Goal: Transaction & Acquisition: Purchase product/service

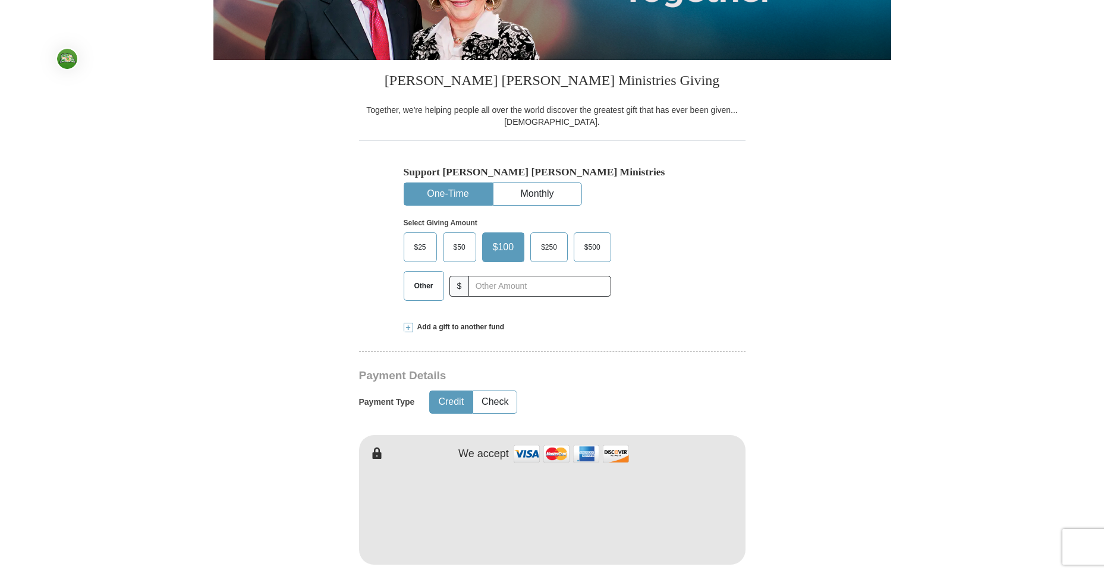
scroll to position [238, 0]
click at [462, 190] on button "One-Time" at bounding box center [448, 194] width 88 height 22
click at [424, 247] on span "$25" at bounding box center [420, 247] width 24 height 18
click at [658, 260] on div "Select Giving Amount Amount must be a valid number The total gift cannot be les…" at bounding box center [552, 258] width 297 height 104
click at [423, 257] on label "$25" at bounding box center [420, 247] width 32 height 29
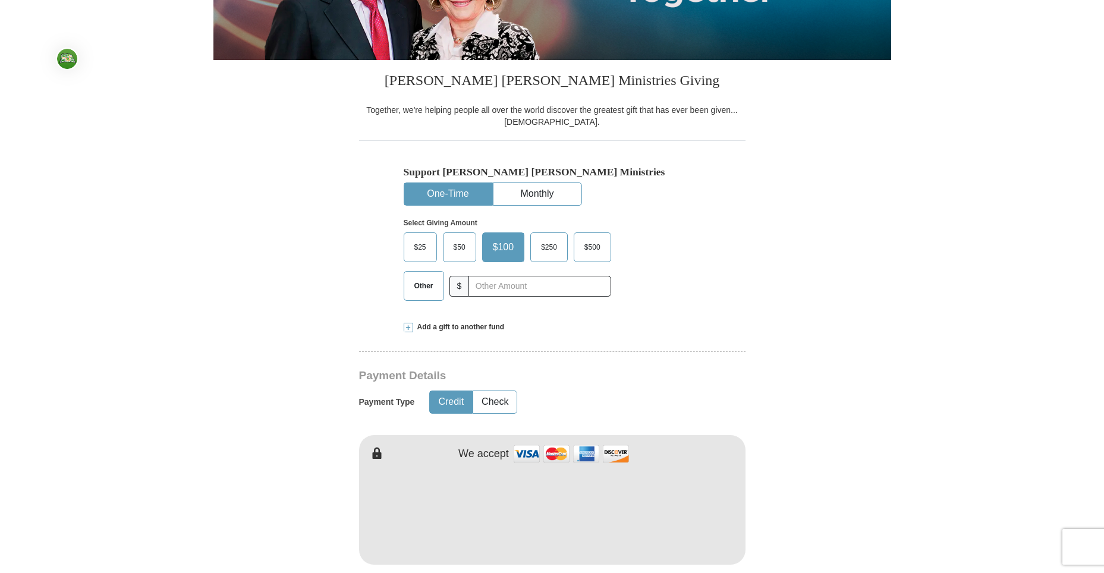
click at [0, 0] on input "$25" at bounding box center [0, 0] width 0 height 0
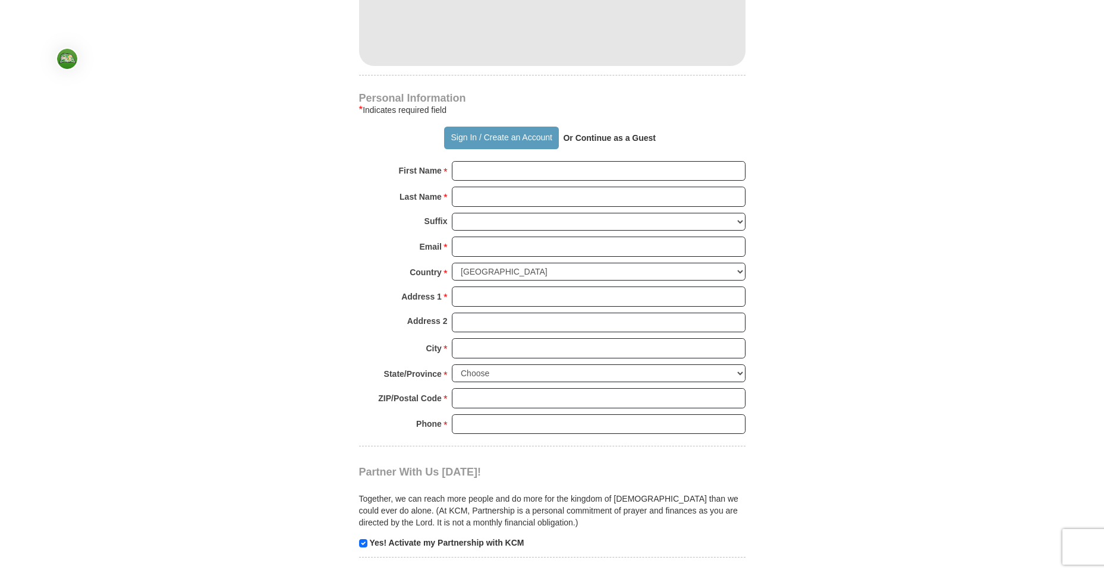
scroll to position [832, 0]
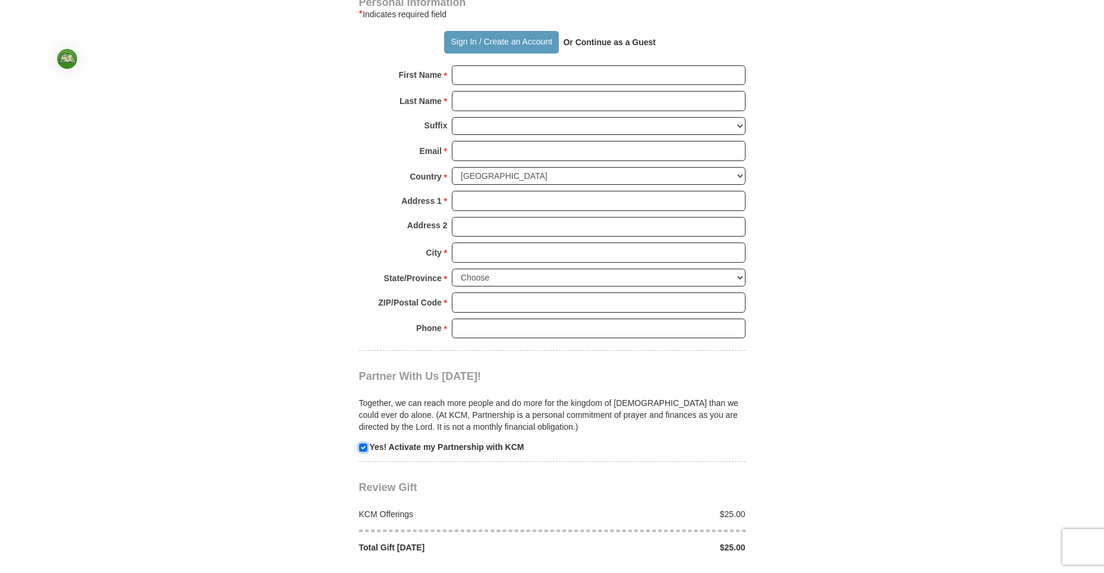
click at [361, 447] on input "checkbox" at bounding box center [363, 447] width 8 height 8
checkbox input "false"
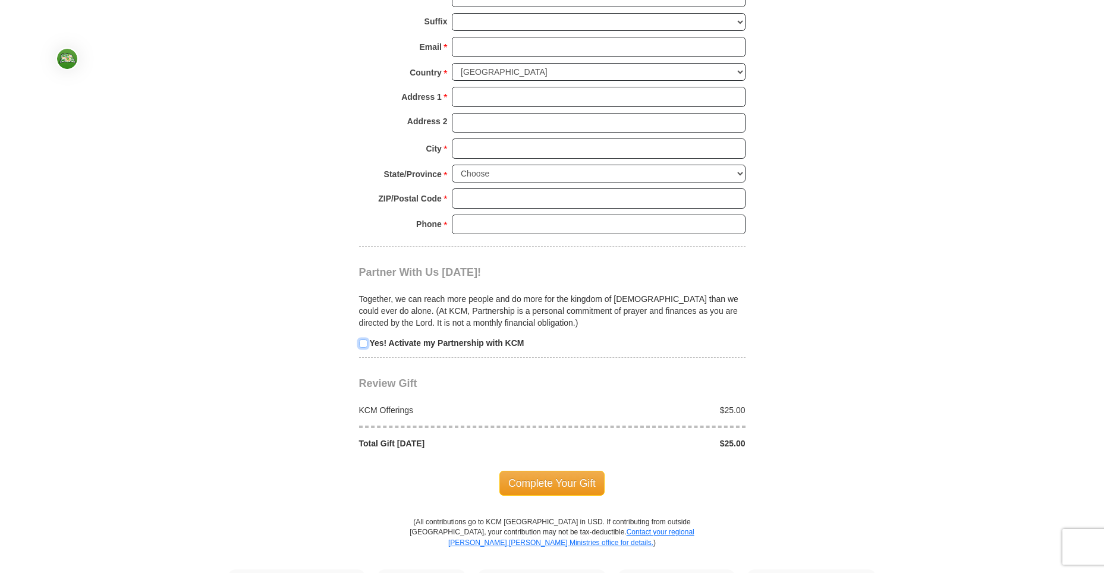
scroll to position [951, 0]
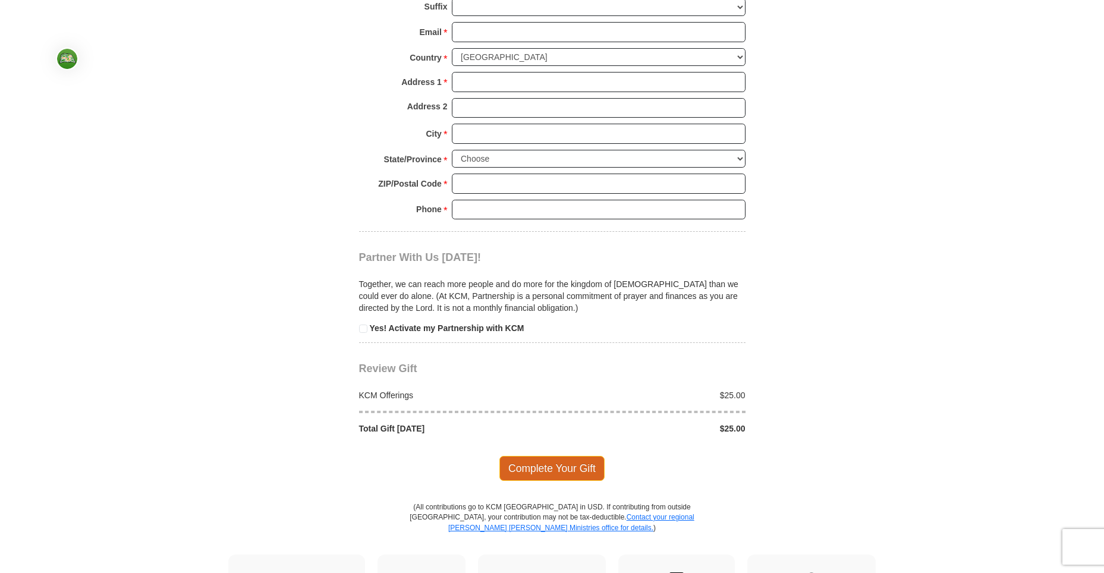
click at [551, 464] on span "Complete Your Gift" at bounding box center [551, 468] width 105 height 25
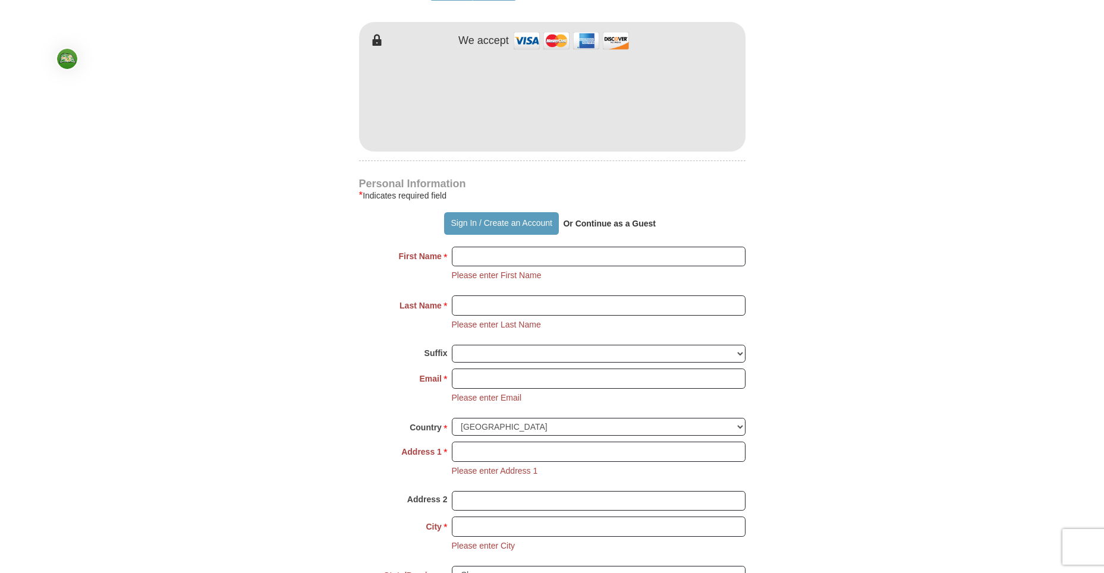
scroll to position [650, 0]
click at [486, 263] on input "First Name *" at bounding box center [599, 257] width 294 height 20
type input "[PERSON_NAME]"
type input "[PERSON_NAME][EMAIL_ADDRESS][PERSON_NAME][DOMAIN_NAME]"
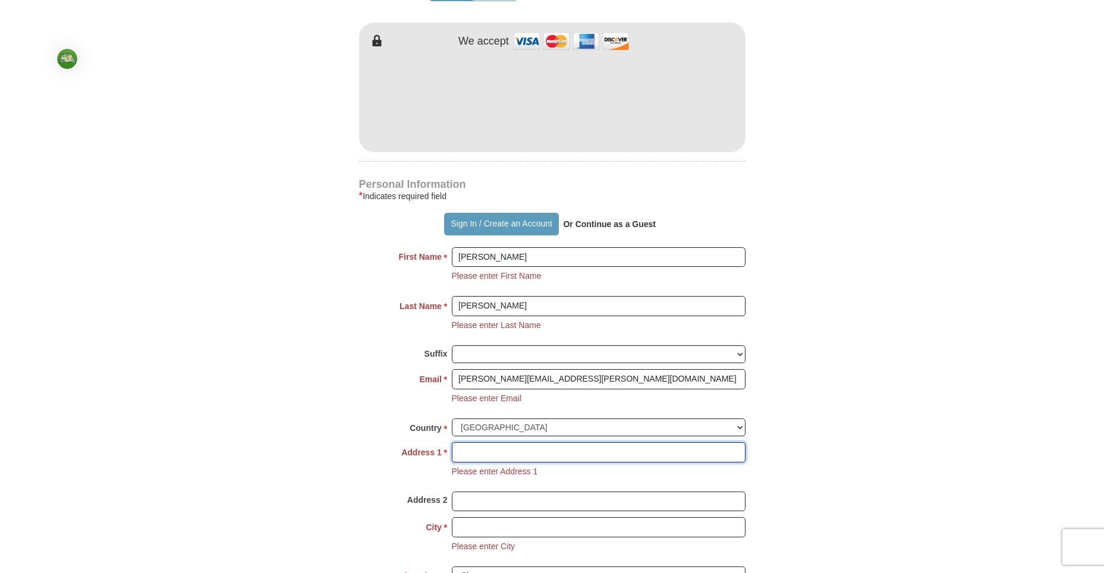
type input "[STREET_ADDRESS]"
type input "Spring"
select select "[GEOGRAPHIC_DATA]"
type input "77388"
type input "[PHONE_NUMBER]"
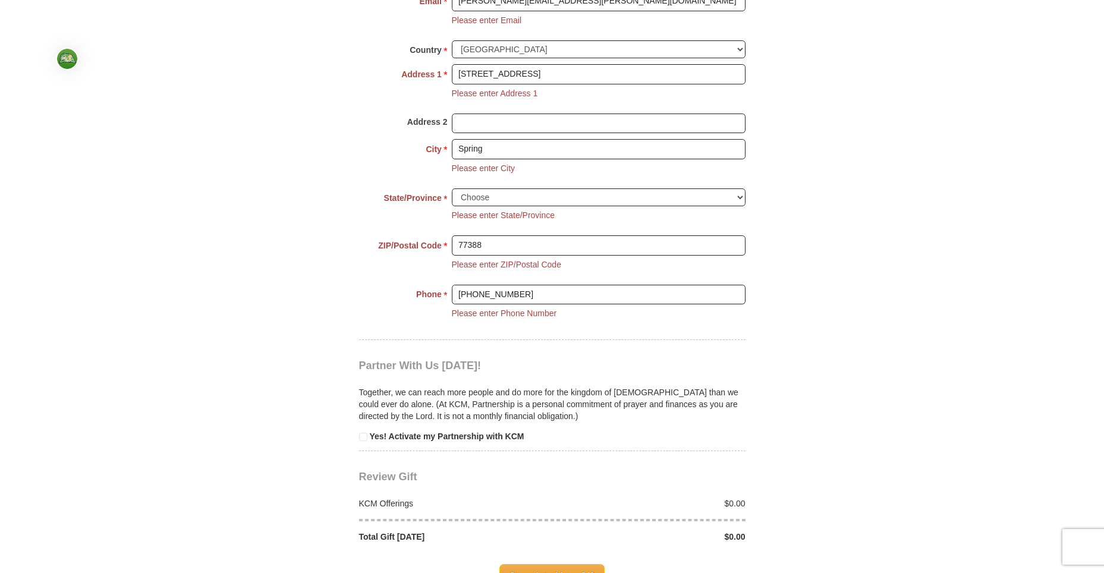
scroll to position [1066, 0]
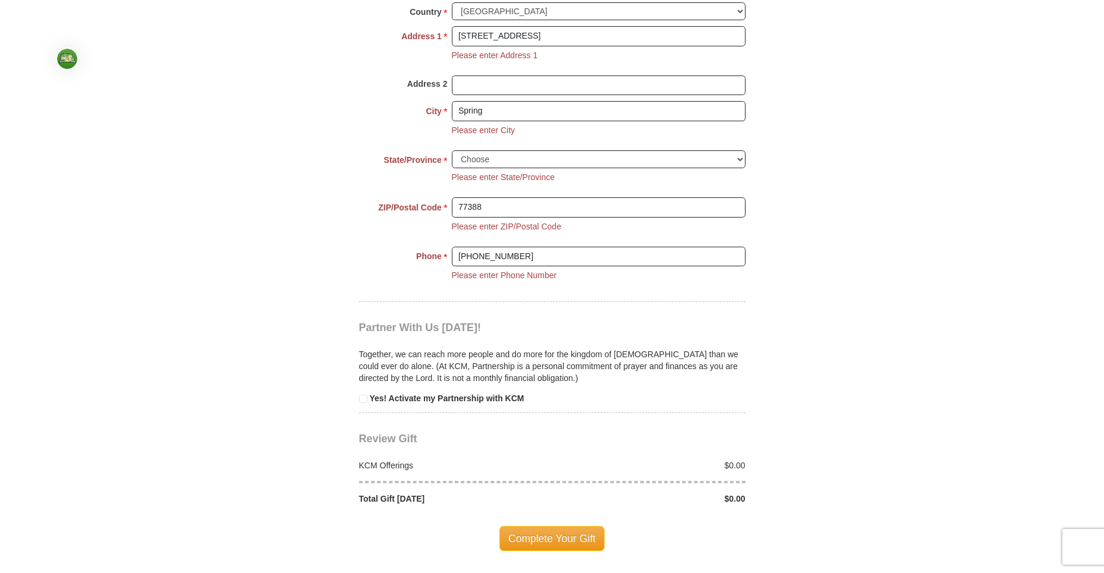
click at [565, 534] on span "Complete Your Gift" at bounding box center [551, 538] width 105 height 25
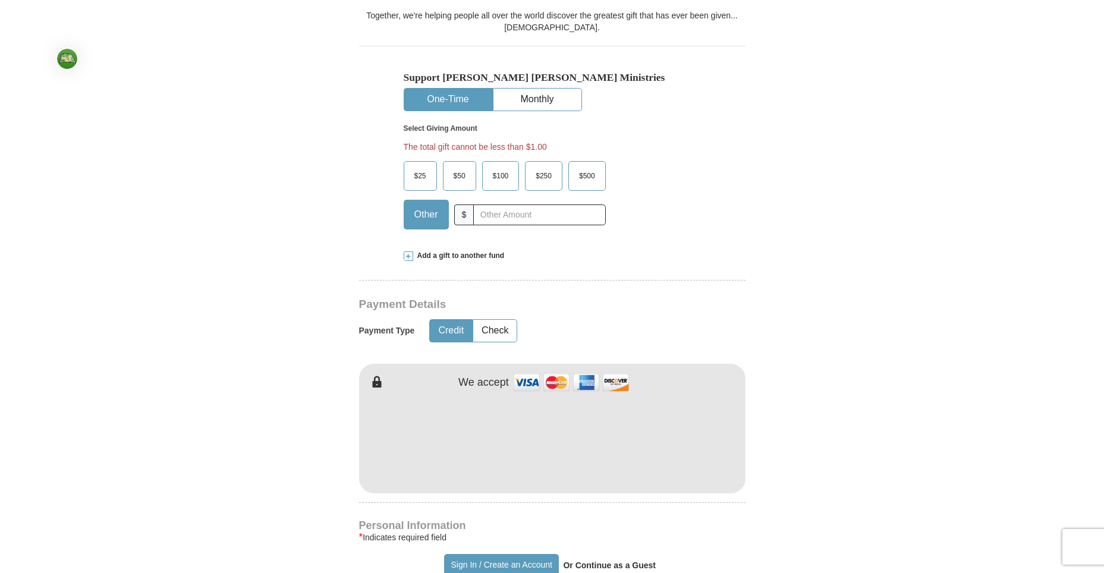
scroll to position [263, 0]
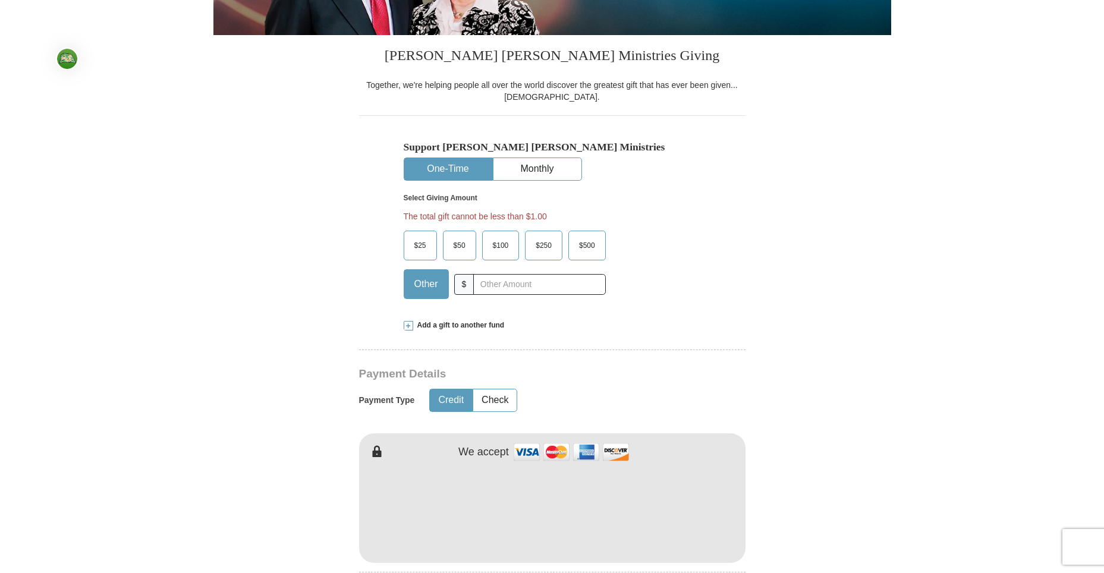
click at [421, 249] on span "$25" at bounding box center [420, 246] width 24 height 18
click at [0, 0] on input "$25" at bounding box center [0, 0] width 0 height 0
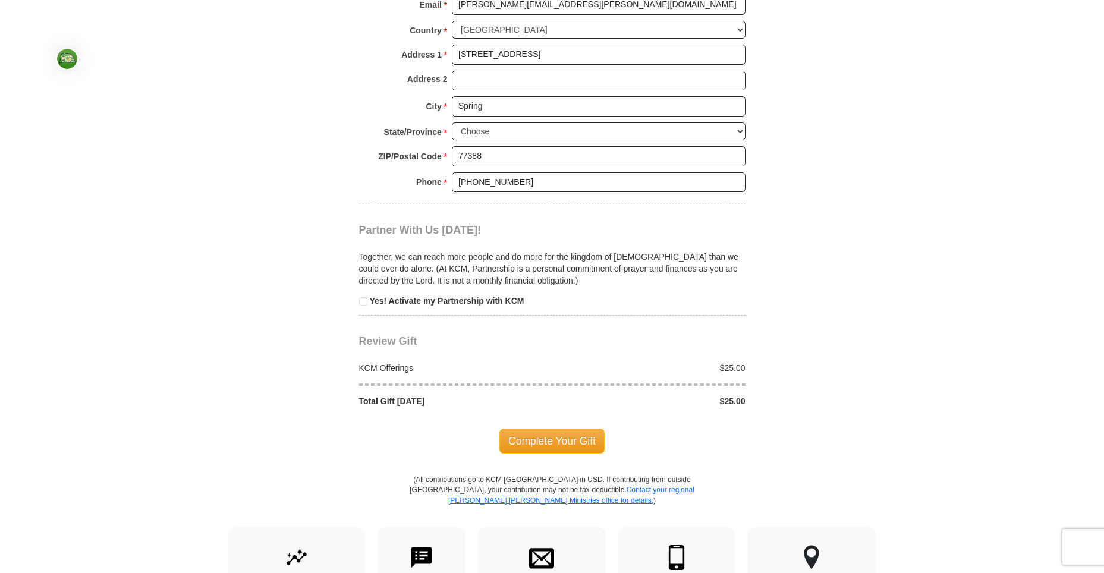
scroll to position [1035, 0]
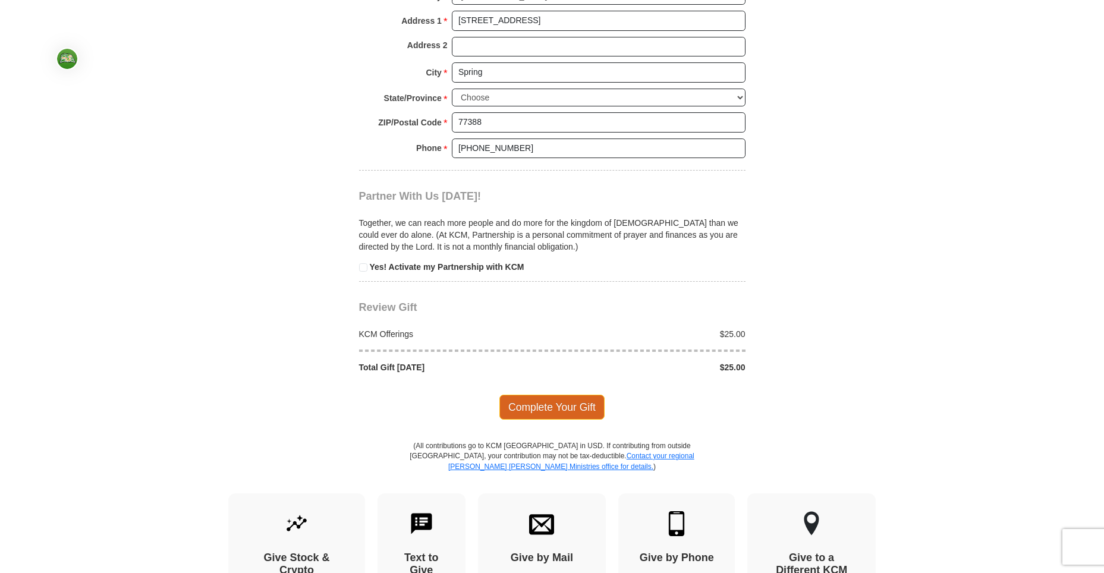
click at [561, 410] on span "Complete Your Gift" at bounding box center [551, 407] width 105 height 25
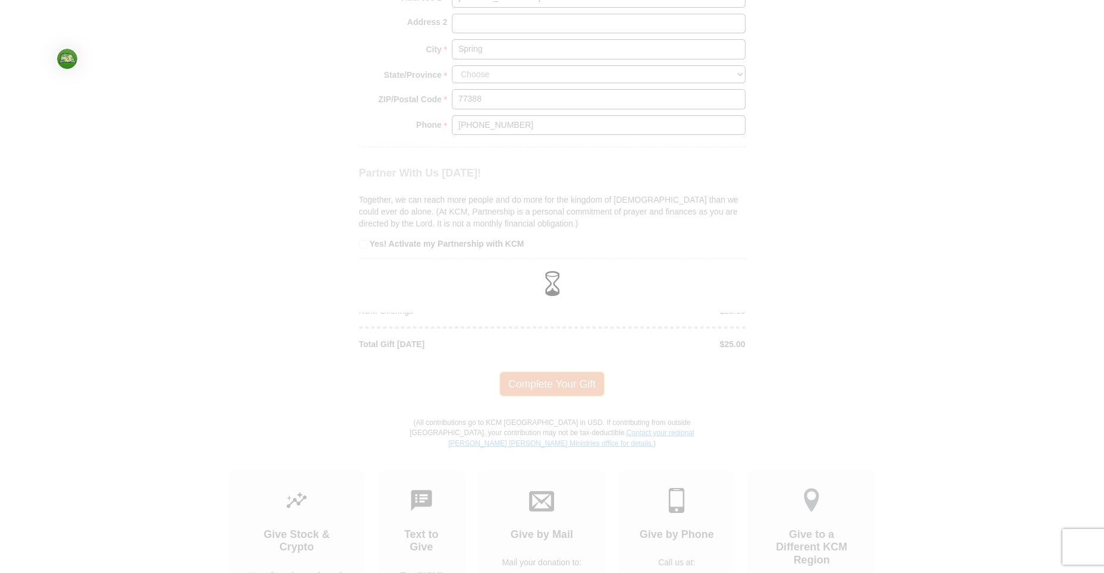
scroll to position [1012, 0]
